Goal: Use online tool/utility: Utilize a website feature to perform a specific function

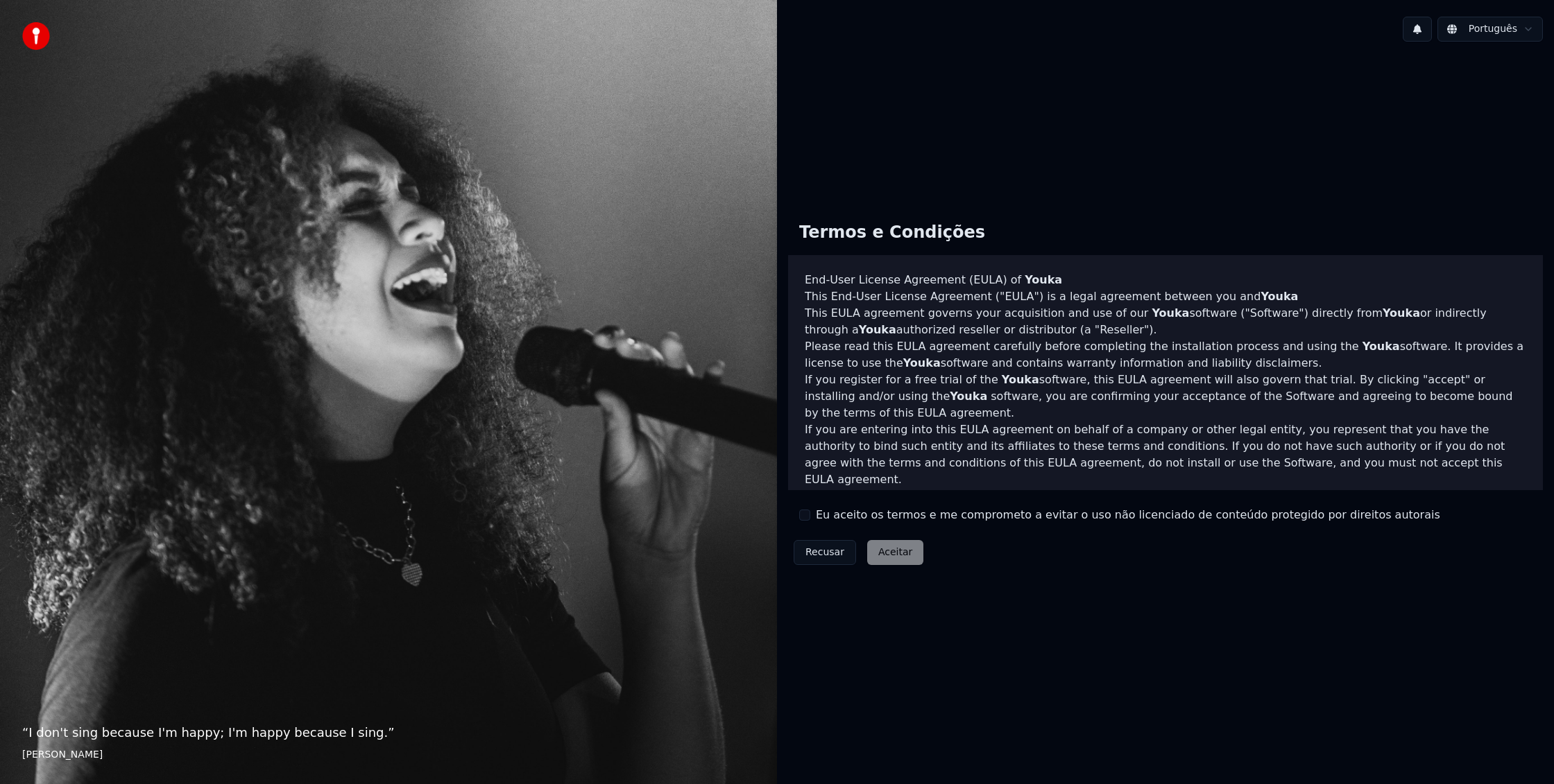
click at [806, 518] on button "Eu aceito os termos e me comprometo a evitar o uso não licenciado de conteúdo p…" at bounding box center [805, 515] width 11 height 11
click at [904, 560] on button "Aceitar" at bounding box center [895, 553] width 56 height 25
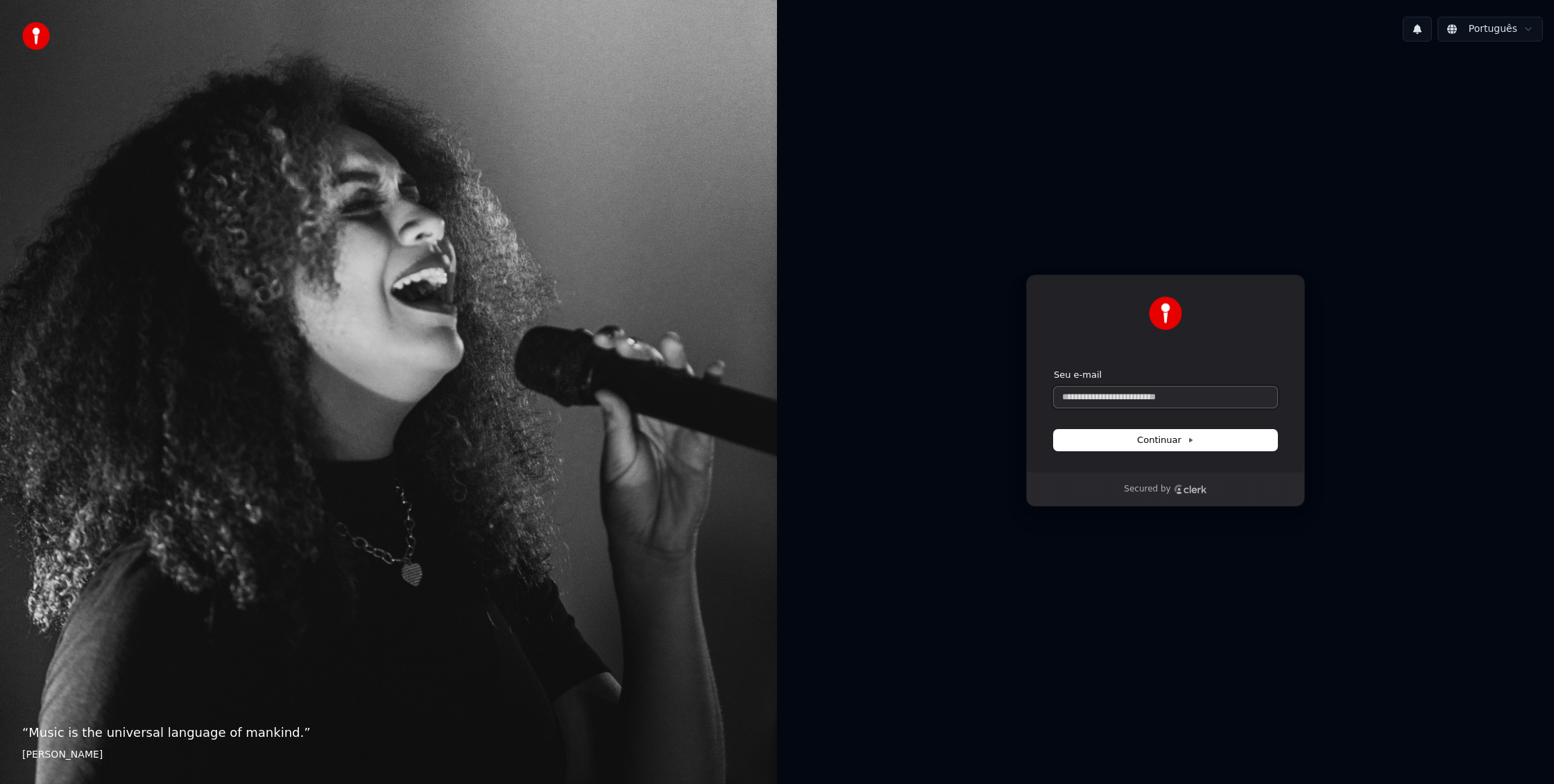
click at [1129, 394] on input "Seu e-mail" at bounding box center [1165, 398] width 223 height 21
click at [1149, 400] on input "Seu e-mail" at bounding box center [1165, 398] width 223 height 21
paste input "**********"
click at [1164, 443] on span "Continuar" at bounding box center [1165, 440] width 57 height 12
type input "**********"
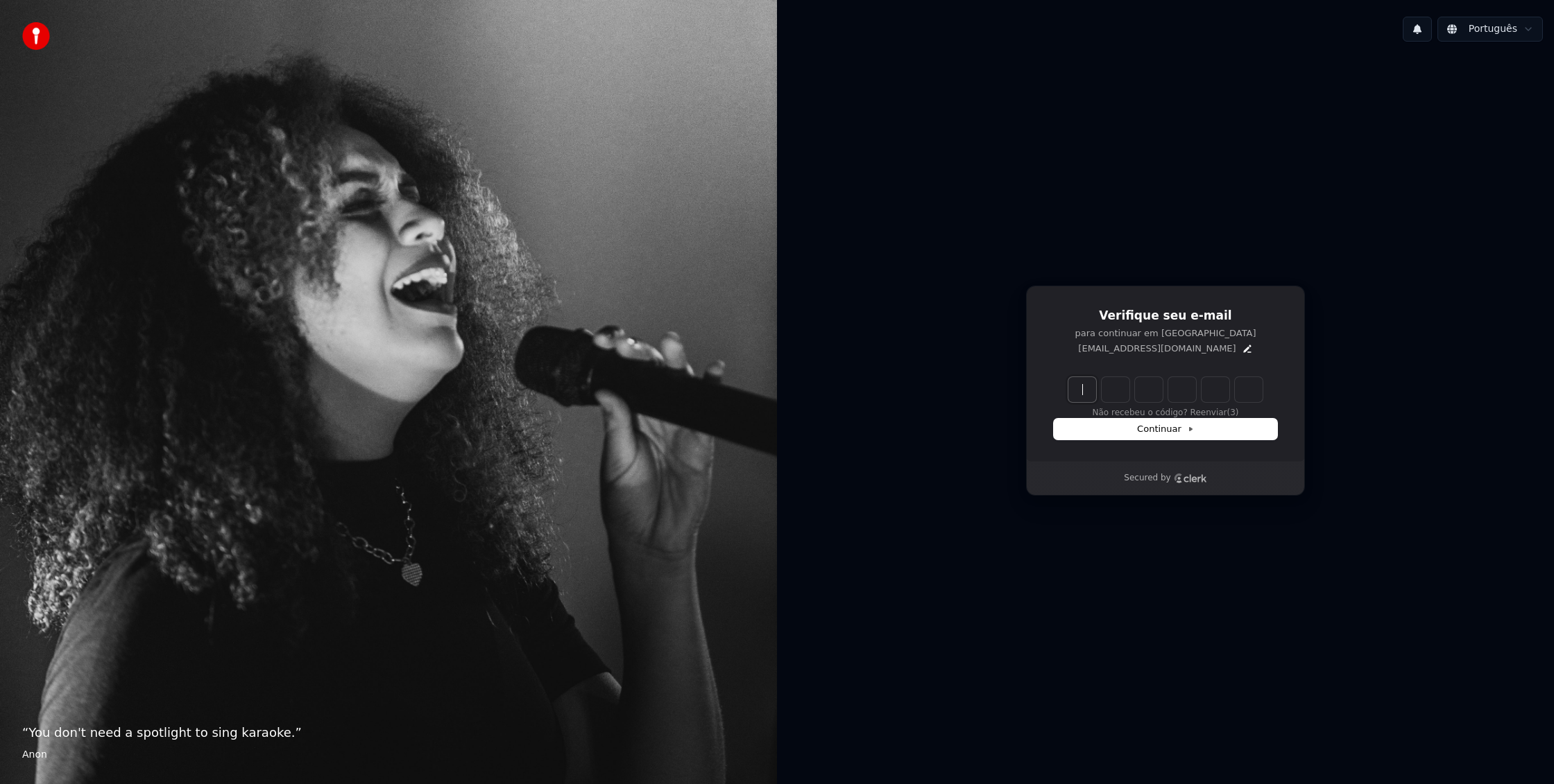
click at [1089, 389] on input "Enter verification code" at bounding box center [1179, 390] width 222 height 25
paste input "******"
type input "******"
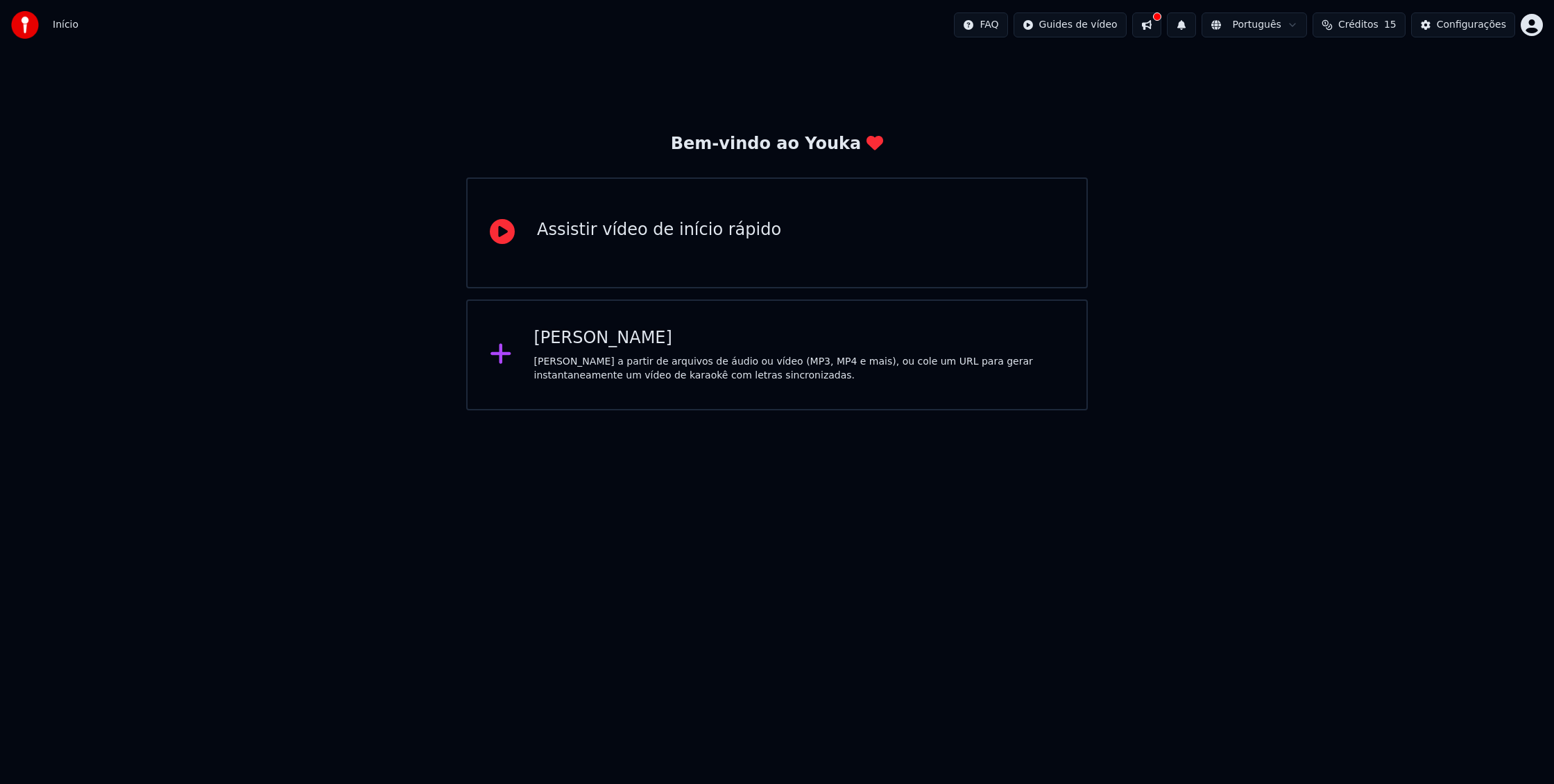
click at [657, 336] on div "[PERSON_NAME]" at bounding box center [799, 338] width 531 height 22
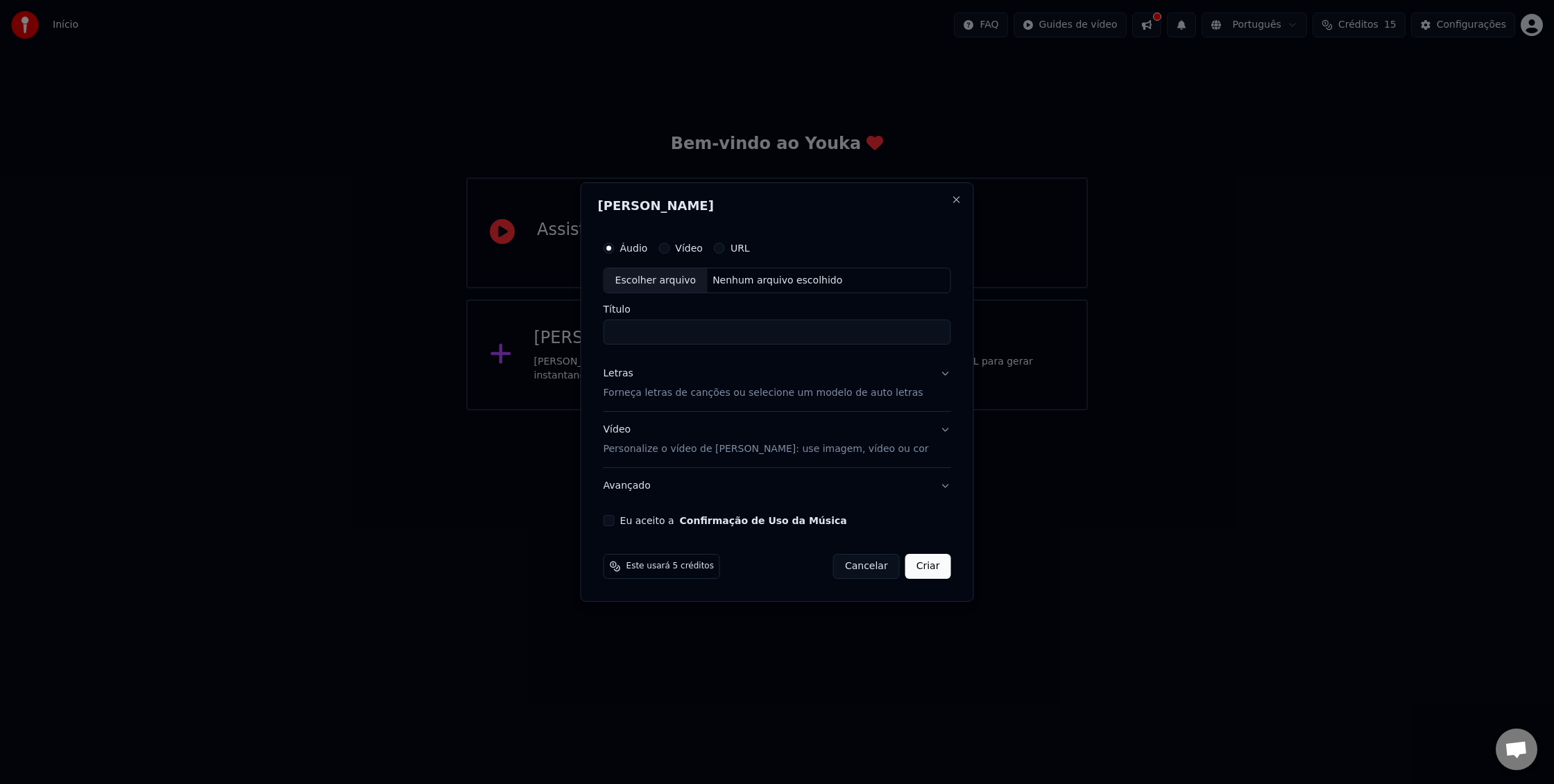
click at [615, 522] on button "Eu aceito a Confirmação de Uso da Música" at bounding box center [609, 521] width 11 height 11
click at [679, 328] on input "Título" at bounding box center [777, 333] width 347 height 25
click at [695, 281] on div "Escolher arquivo" at bounding box center [656, 280] width 104 height 25
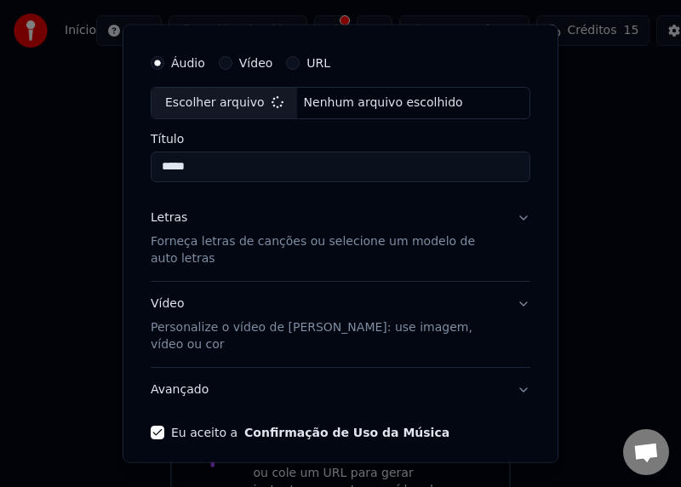
type input "**********"
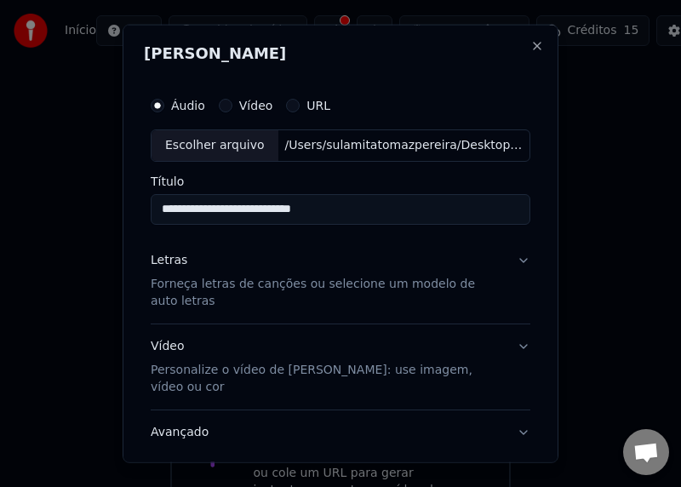
scroll to position [94, 0]
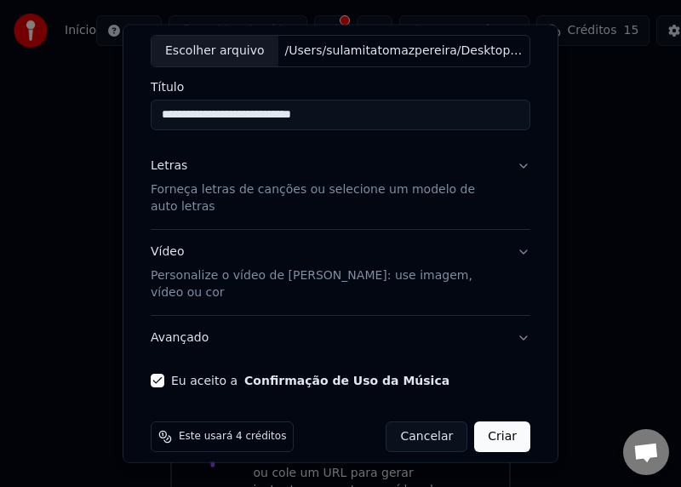
click at [500, 421] on button "Criar" at bounding box center [502, 435] width 56 height 31
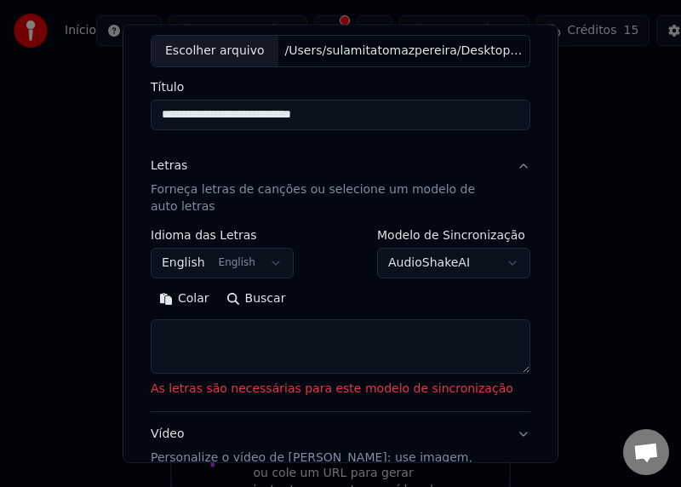
click at [396, 333] on textarea at bounding box center [340, 346] width 379 height 54
click at [522, 166] on button "Letras Forneça letras de canções ou selecione um modelo de auto letras" at bounding box center [340, 186] width 379 height 85
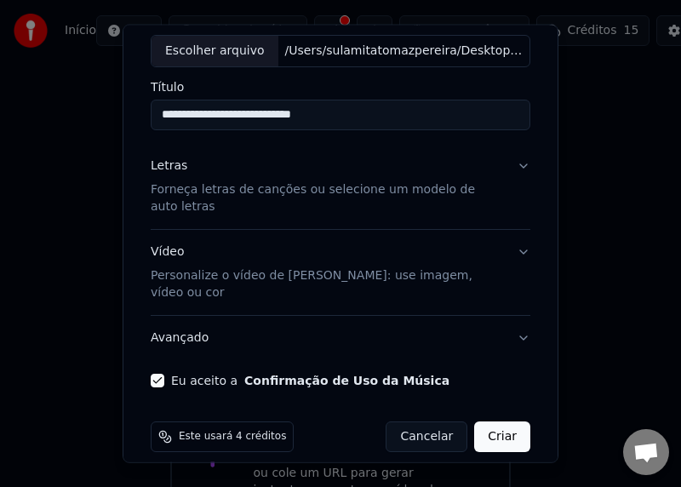
click at [495, 426] on button "Criar" at bounding box center [502, 435] width 56 height 31
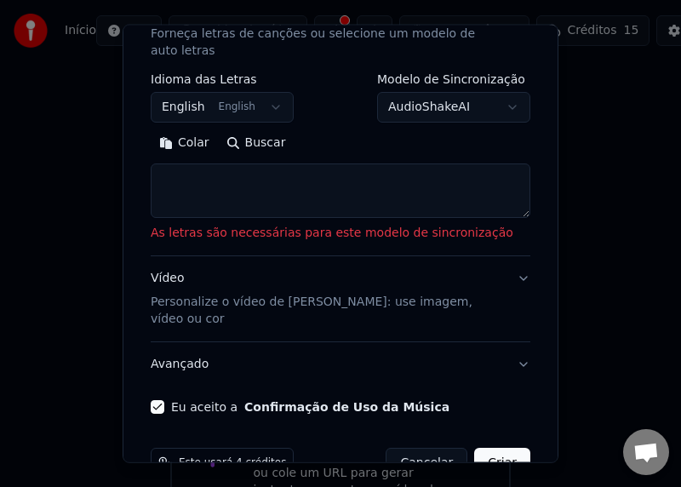
scroll to position [277, 0]
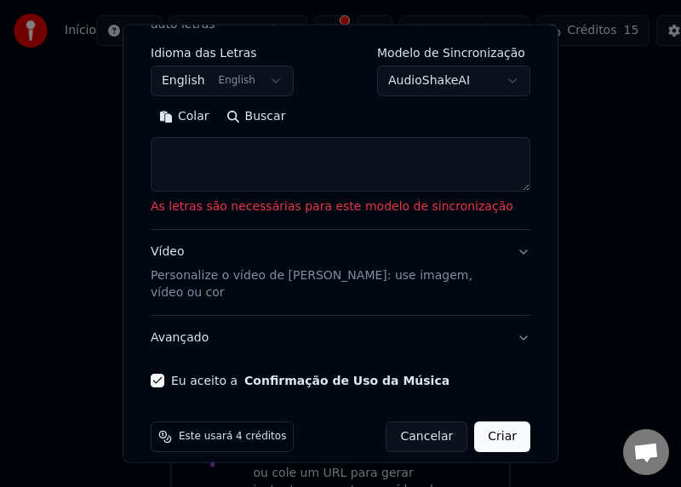
click at [327, 157] on textarea at bounding box center [340, 164] width 379 height 54
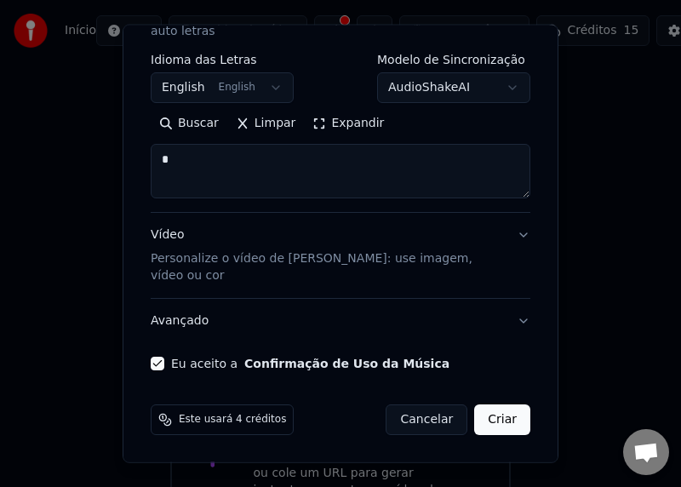
scroll to position [253, 0]
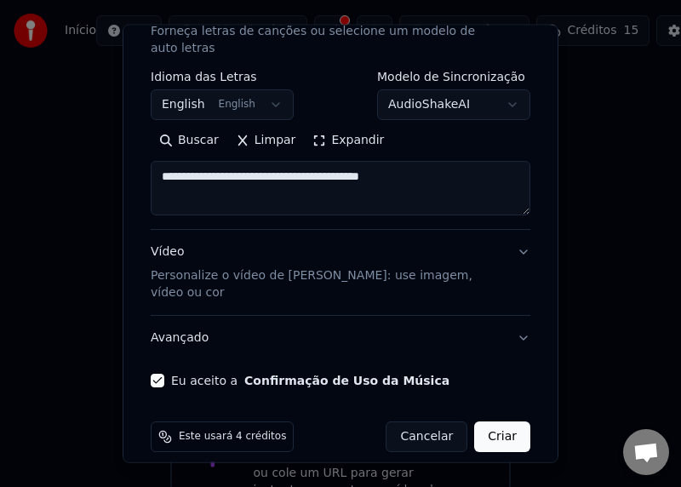
type textarea "**********"
click at [517, 420] on button "Criar" at bounding box center [502, 435] width 56 height 31
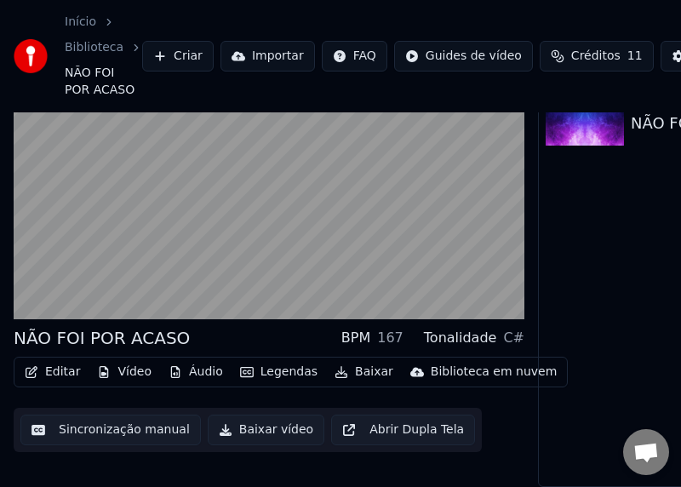
scroll to position [80, 0]
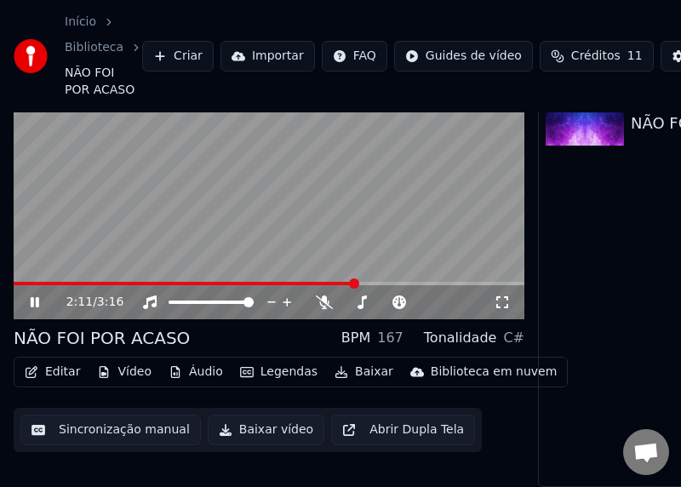
click at [38, 300] on icon at bounding box center [46, 302] width 39 height 14
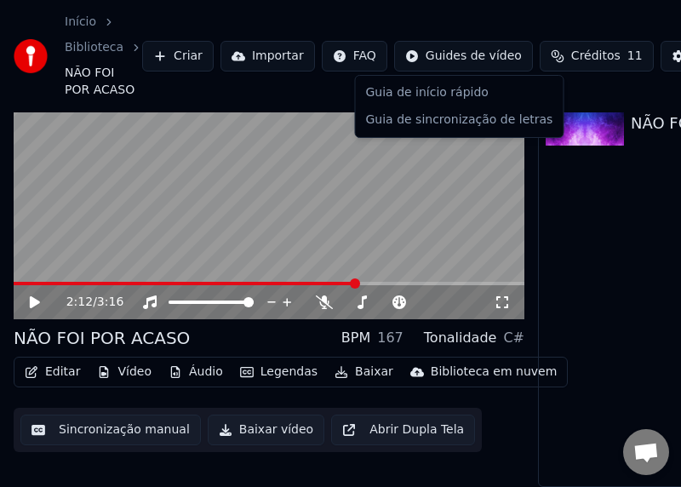
click at [448, 63] on html "Início Biblioteca NÃO FOI POR ACASO Criar Importar FAQ Guides de vídeo Crédito…" at bounding box center [340, 163] width 681 height 487
click at [169, 56] on html "Início Biblioteca NÃO FOI POR ACASO Criar Importar FAQ Guides de vídeo Crédito…" at bounding box center [340, 163] width 681 height 487
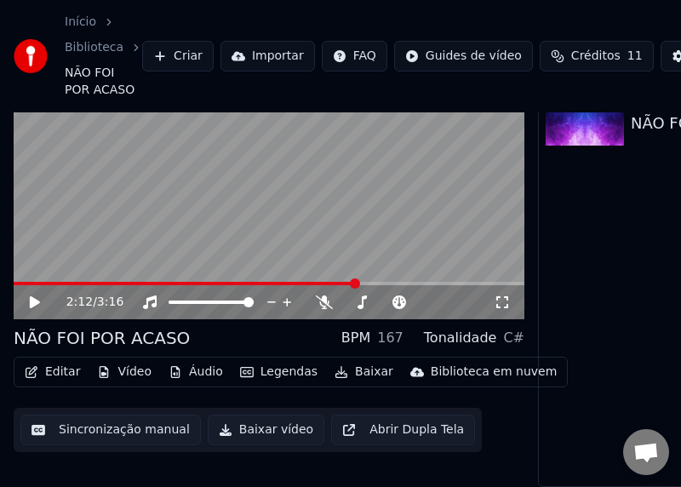
click at [169, 56] on button "Criar" at bounding box center [177, 56] width 71 height 31
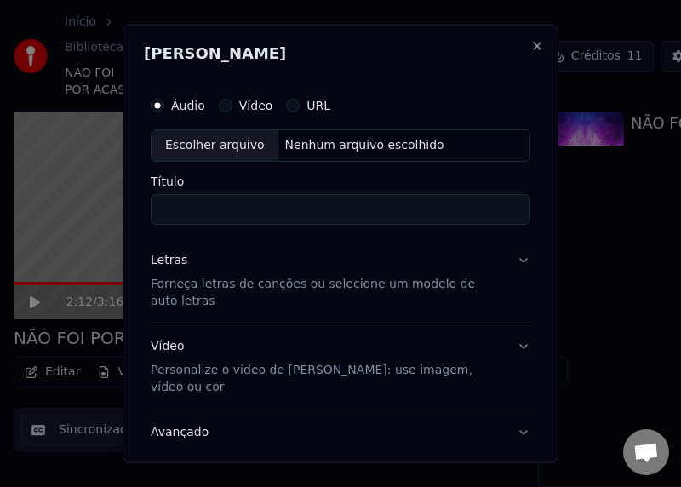
click at [292, 105] on button "URL" at bounding box center [293, 106] width 14 height 14
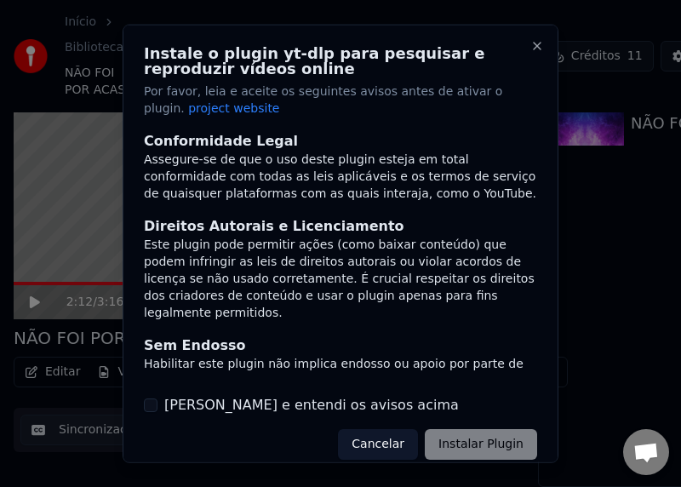
click at [152, 408] on button "[PERSON_NAME] e entendi os avisos acima" at bounding box center [151, 405] width 14 height 14
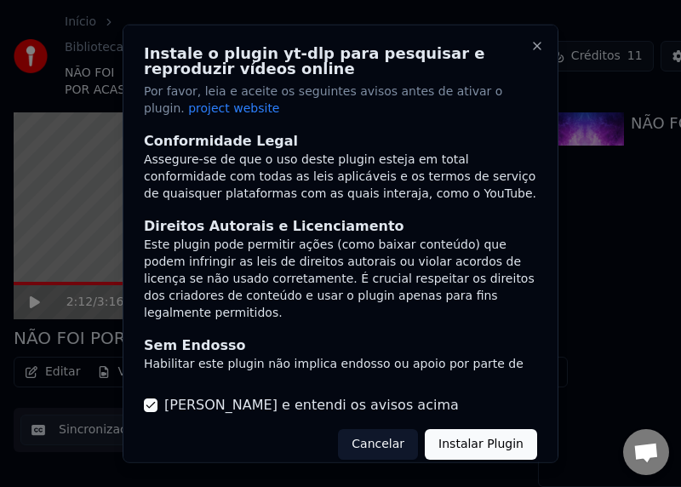
click at [499, 450] on button "Instalar Plugin" at bounding box center [481, 444] width 112 height 31
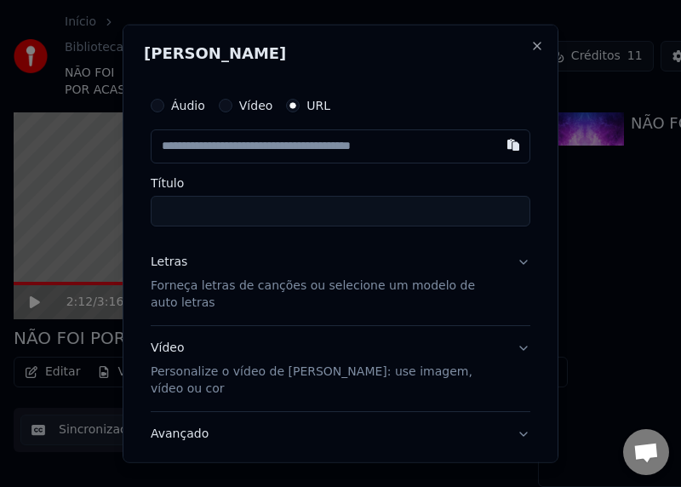
click at [425, 147] on input "text" at bounding box center [340, 146] width 379 height 34
click at [394, 148] on input "text" at bounding box center [340, 146] width 379 height 34
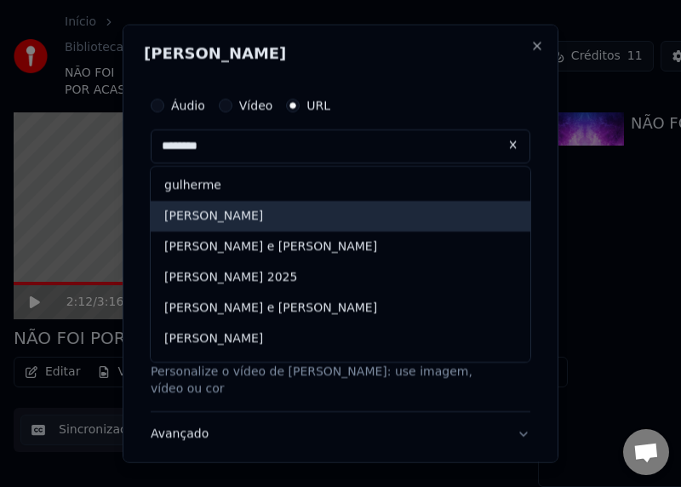
click at [391, 215] on div "[PERSON_NAME]" at bounding box center [340, 216] width 379 height 31
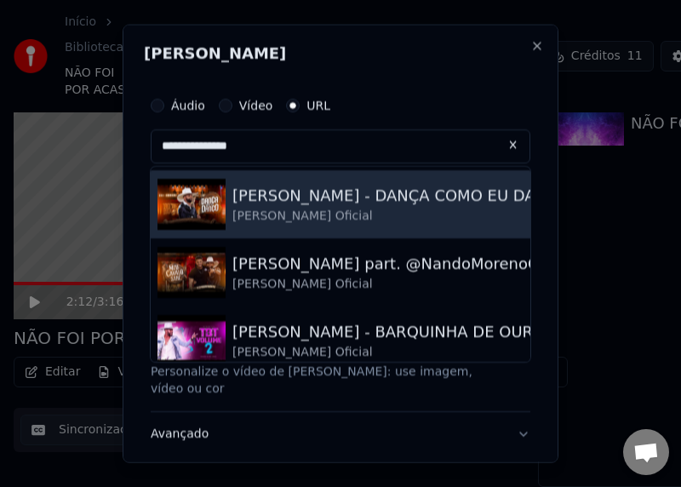
click at [184, 204] on img at bounding box center [191, 204] width 68 height 51
type input "**********"
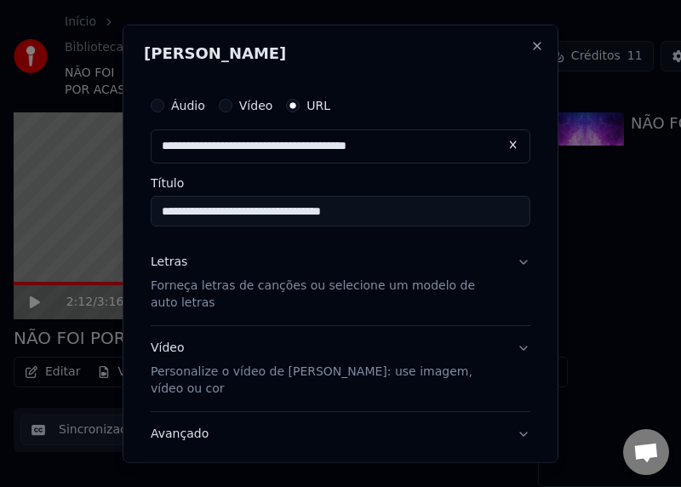
scroll to position [96, 0]
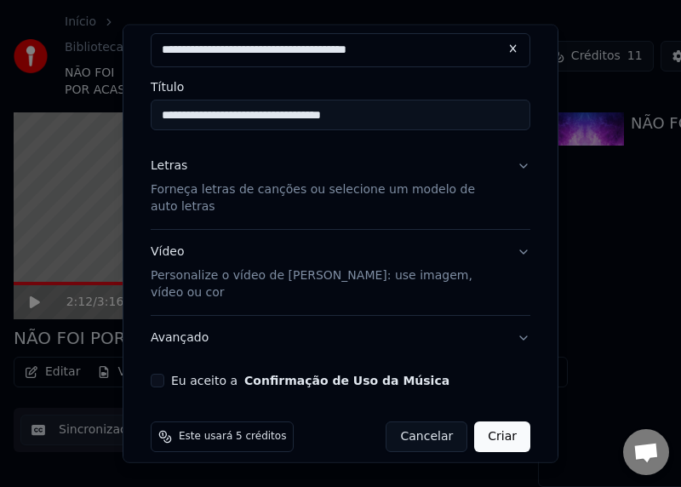
click at [160, 373] on button "Eu aceito a Confirmação de Uso da Música" at bounding box center [158, 380] width 14 height 14
click at [496, 423] on button "Criar" at bounding box center [502, 435] width 56 height 31
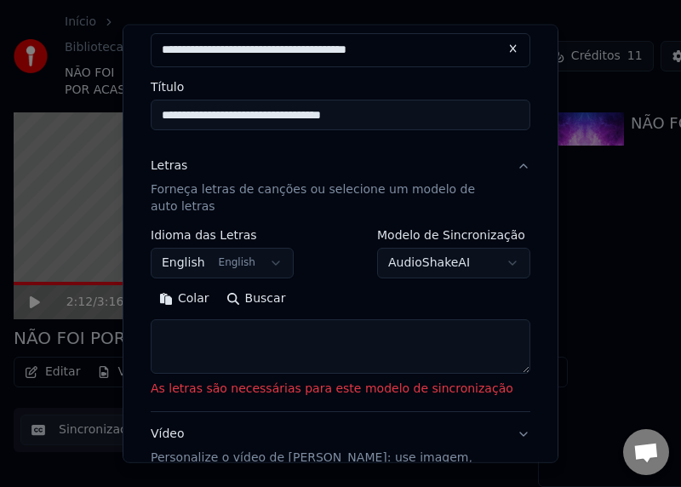
click at [277, 324] on textarea at bounding box center [340, 346] width 379 height 54
drag, startPoint x: 202, startPoint y: 327, endPoint x: 198, endPoint y: 315, distance: 12.6
click at [198, 303] on button "Colar" at bounding box center [184, 298] width 67 height 27
type textarea "**********"
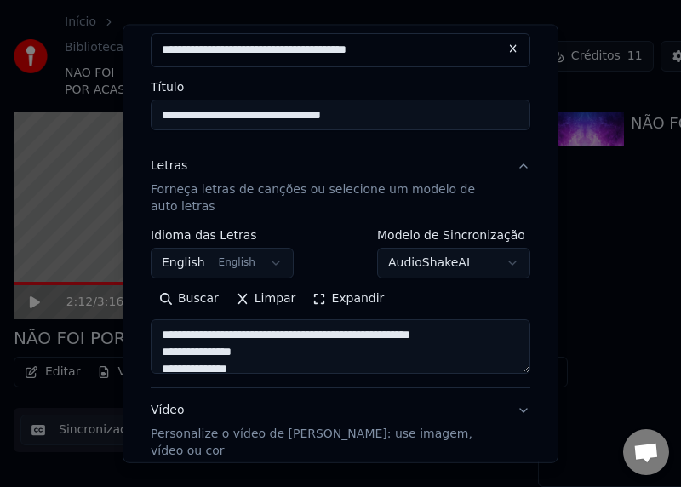
scroll to position [254, 0]
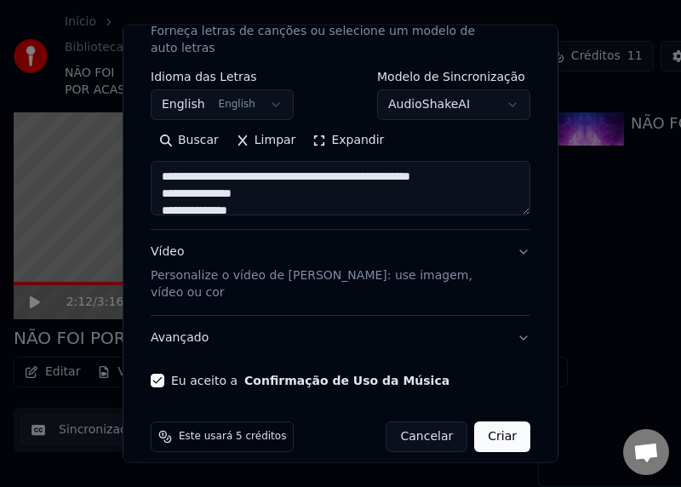
click at [523, 254] on button "Vídeo Personalize o vídeo de karaokê: use imagem, vídeo ou cor" at bounding box center [340, 272] width 379 height 85
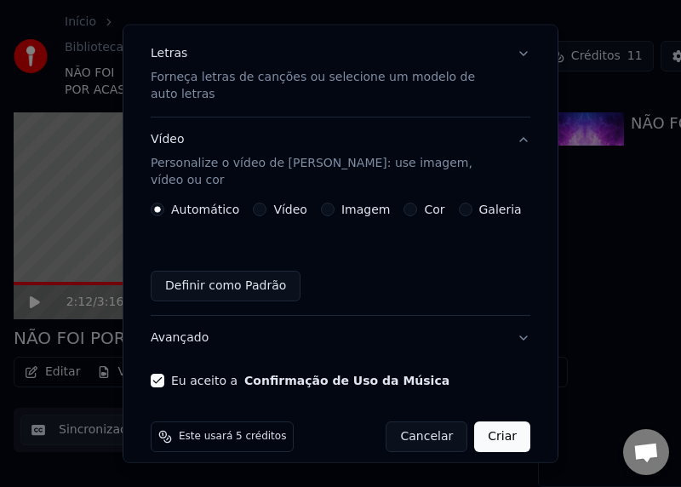
scroll to position [208, 0]
click at [512, 420] on button "Criar" at bounding box center [502, 435] width 56 height 31
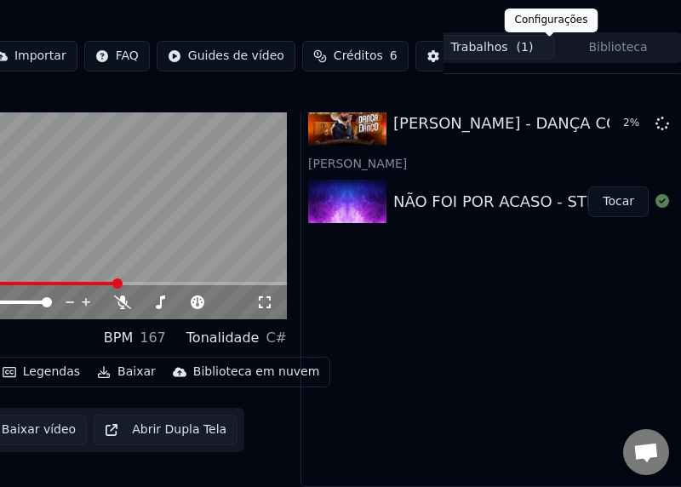
scroll to position [80, 240]
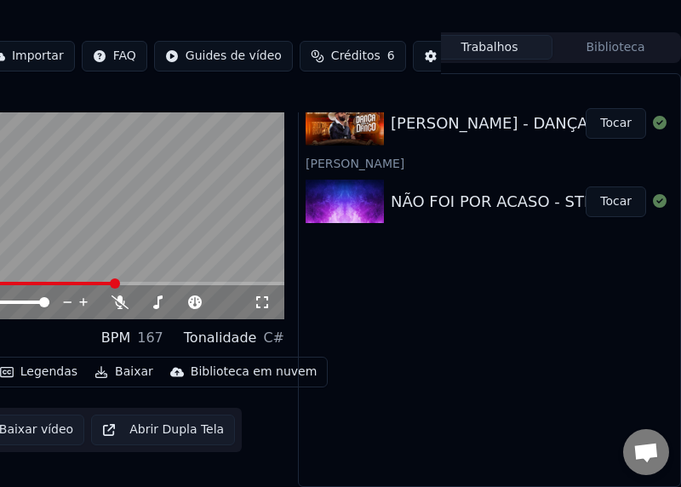
click at [617, 128] on button "Tocar" at bounding box center [615, 123] width 60 height 31
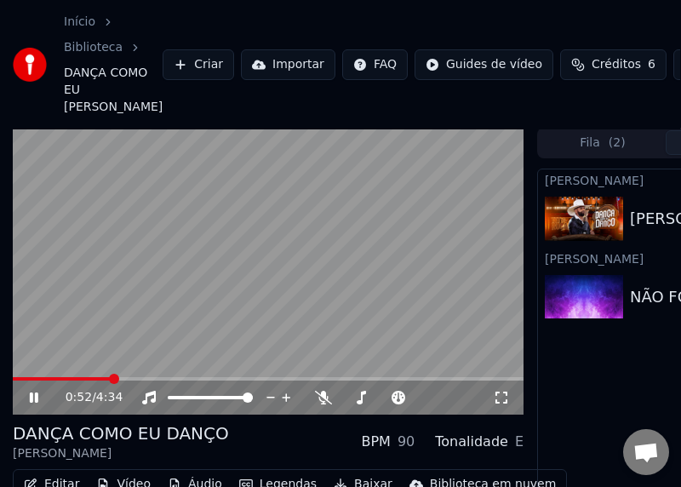
scroll to position [0, 1]
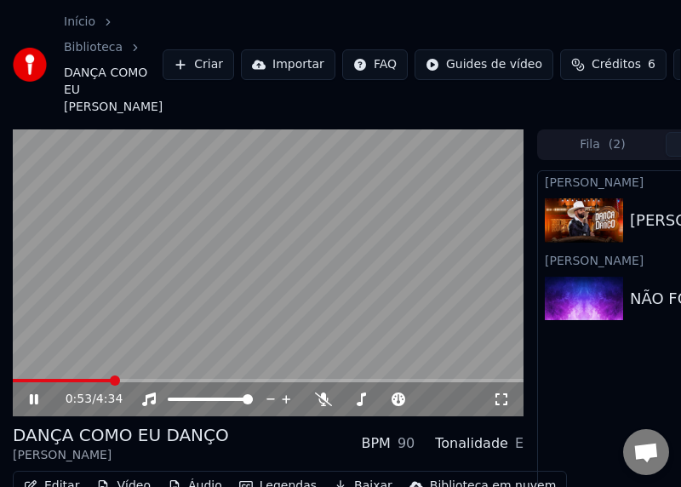
click at [290, 324] on video at bounding box center [268, 273] width 510 height 288
